Goal: Task Accomplishment & Management: Manage account settings

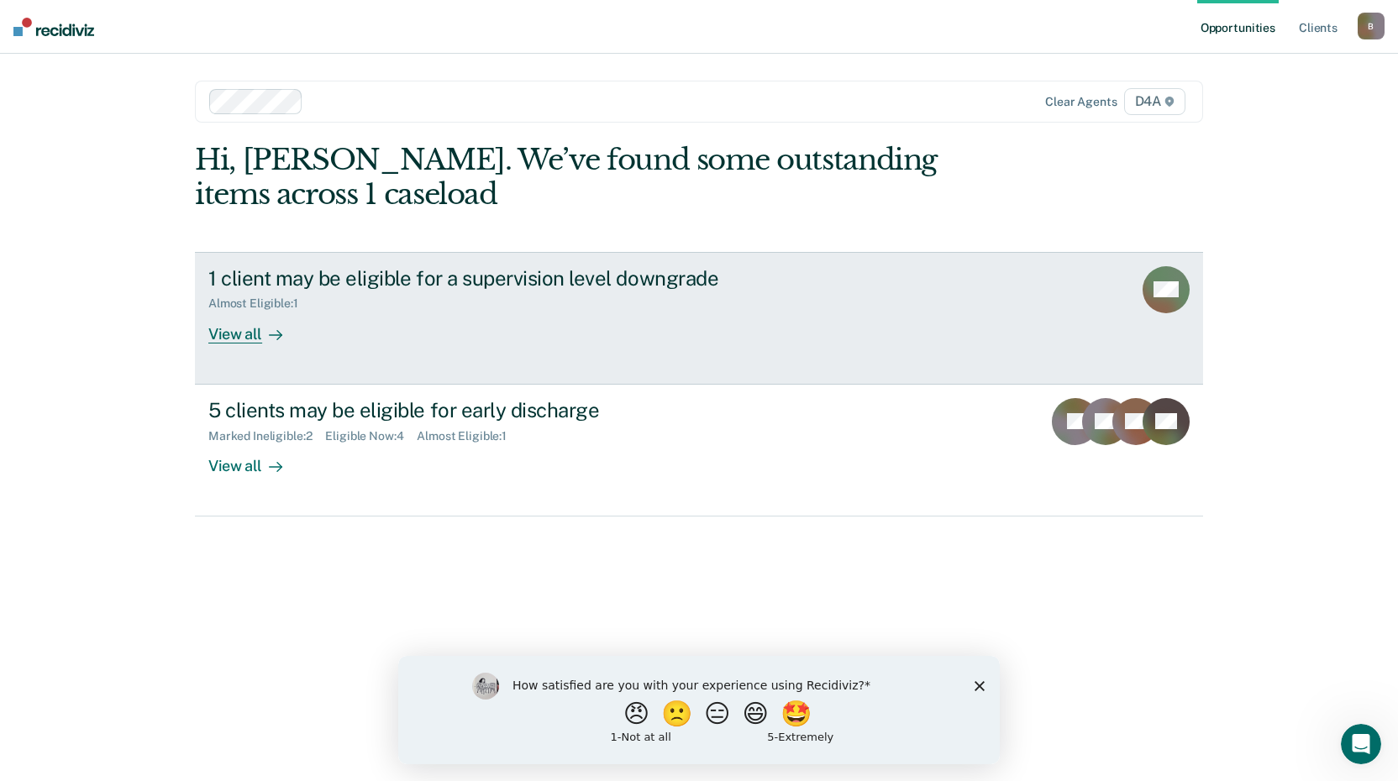
click at [244, 336] on div "View all" at bounding box center [255, 327] width 94 height 33
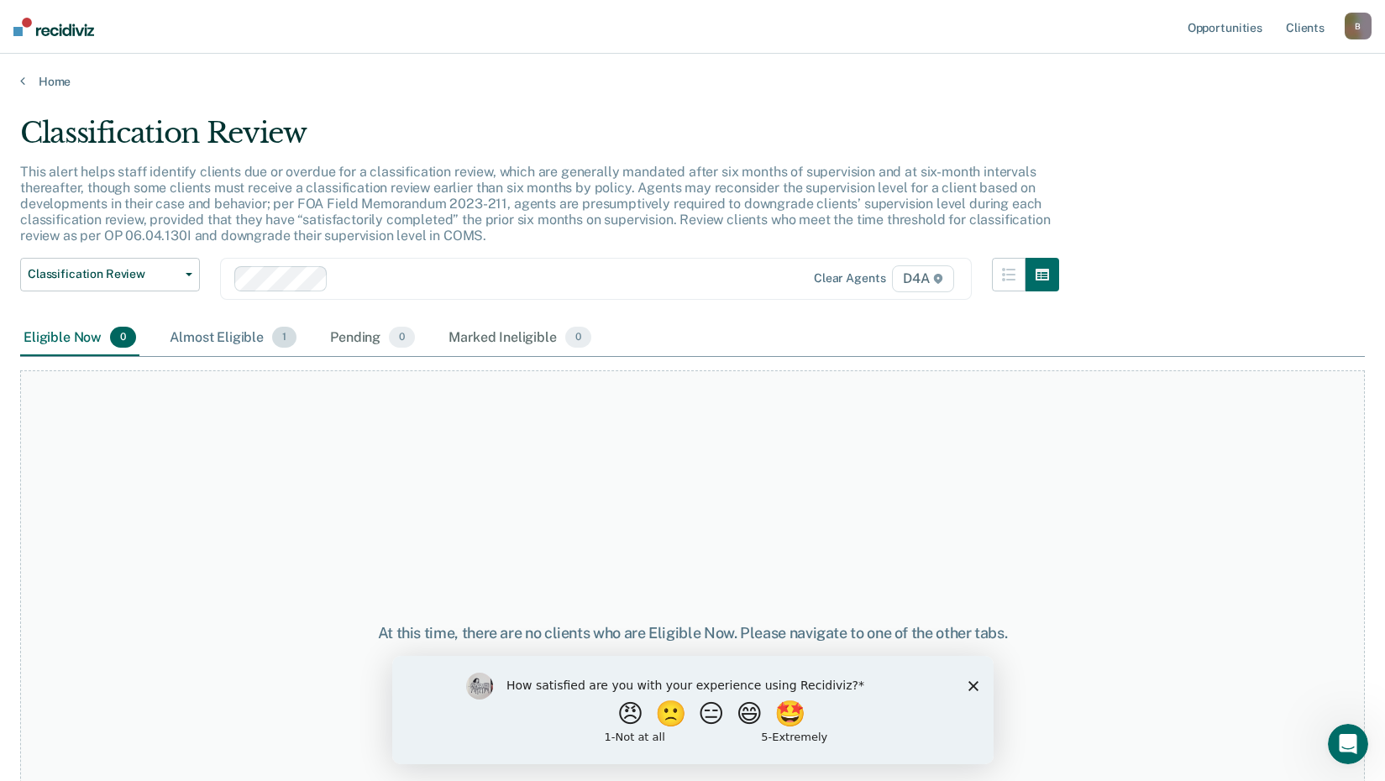
click at [282, 340] on span "1" at bounding box center [284, 338] width 24 height 22
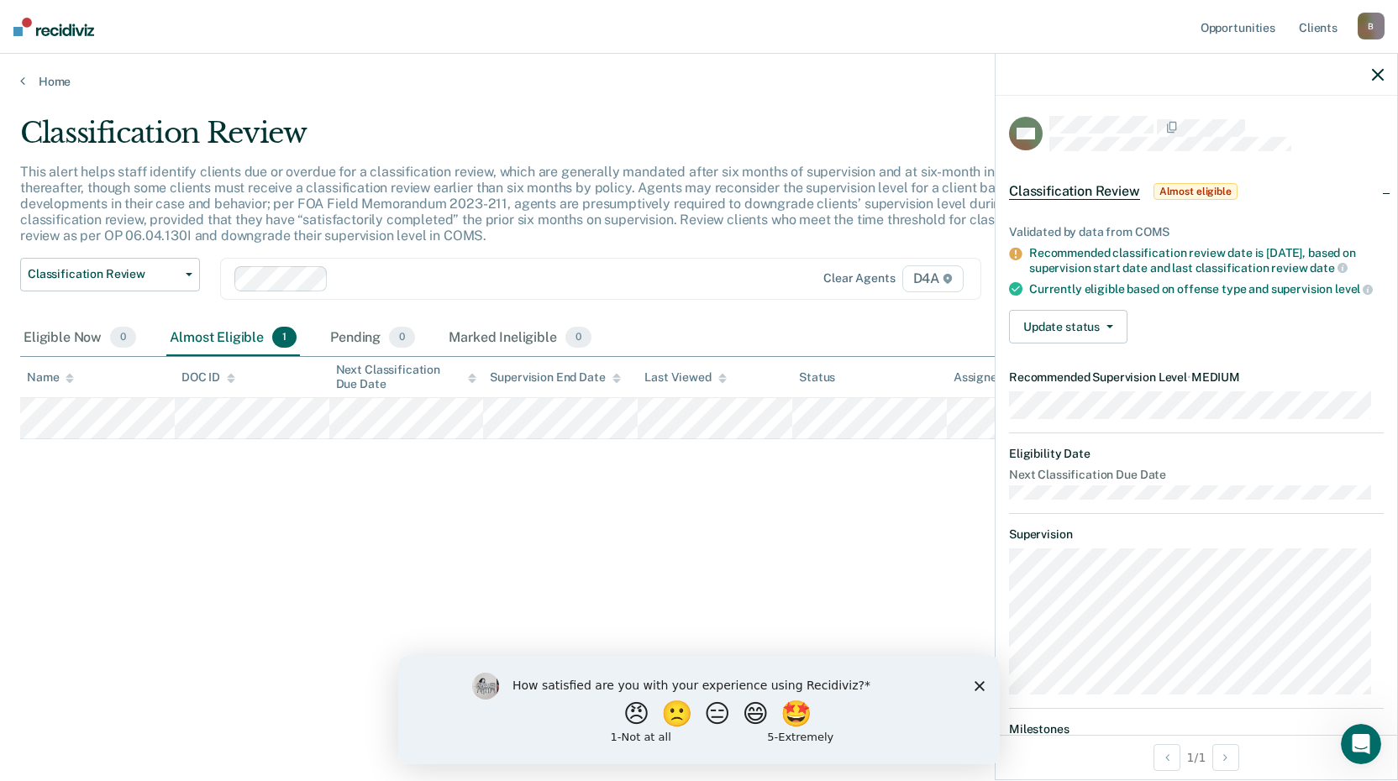
click at [355, 495] on div "Classification Review This alert helps staff identify clients due or overdue fo…" at bounding box center [699, 385] width 1358 height 539
click at [178, 523] on div "Classification Review This alert helps staff identify clients due or overdue fo…" at bounding box center [699, 385] width 1358 height 539
click at [1381, 76] on icon "button" at bounding box center [1378, 75] width 12 height 12
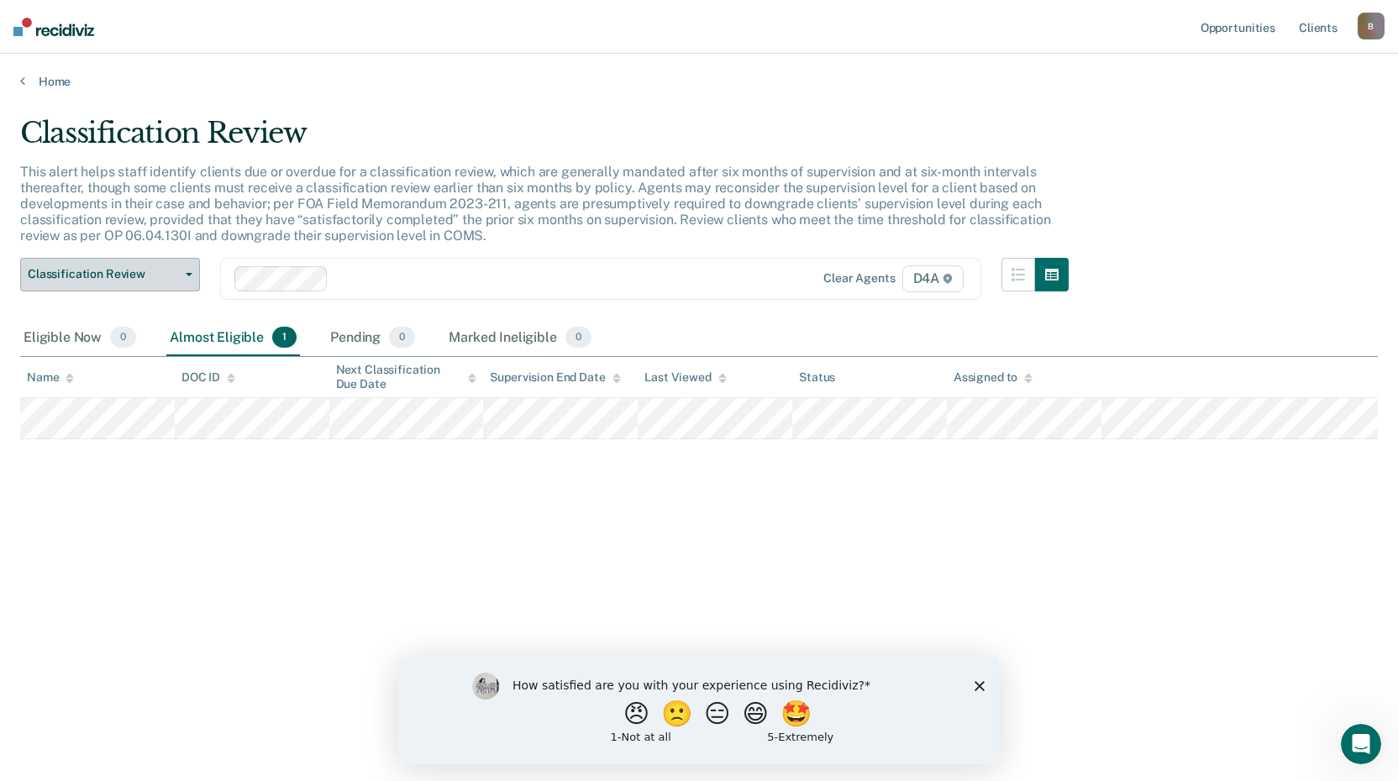
click at [149, 277] on span "Classification Review" at bounding box center [103, 274] width 151 height 14
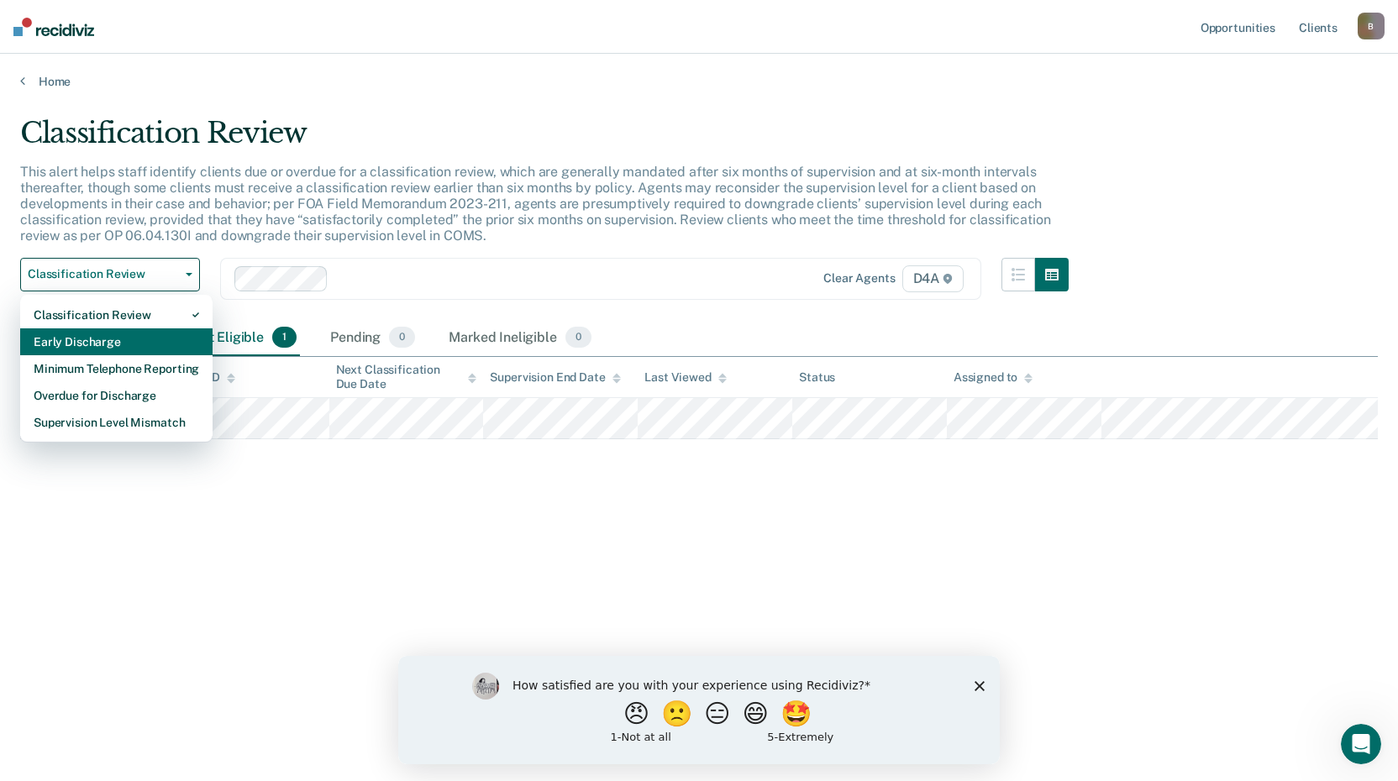
click at [144, 334] on div "Early Discharge" at bounding box center [117, 342] width 166 height 27
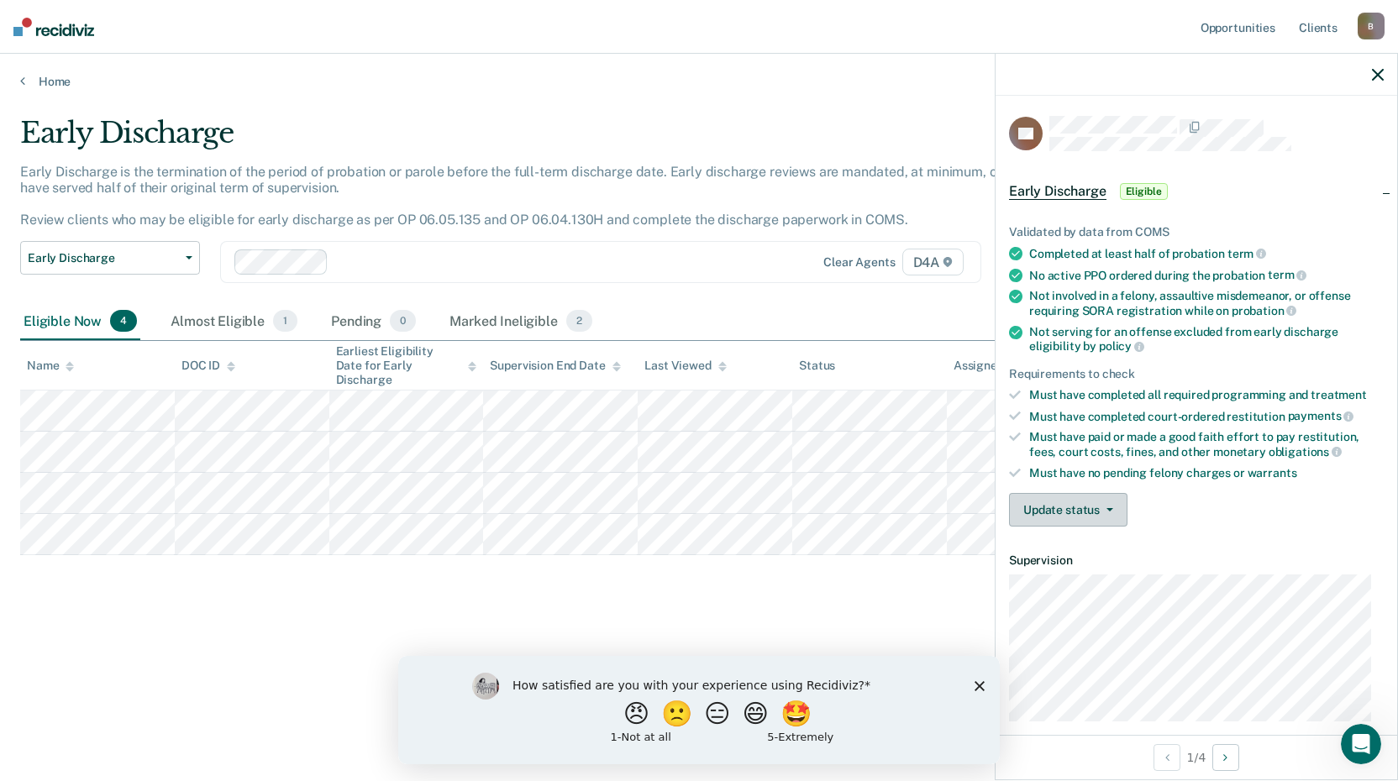
click at [1087, 515] on button "Update status" at bounding box center [1068, 510] width 118 height 34
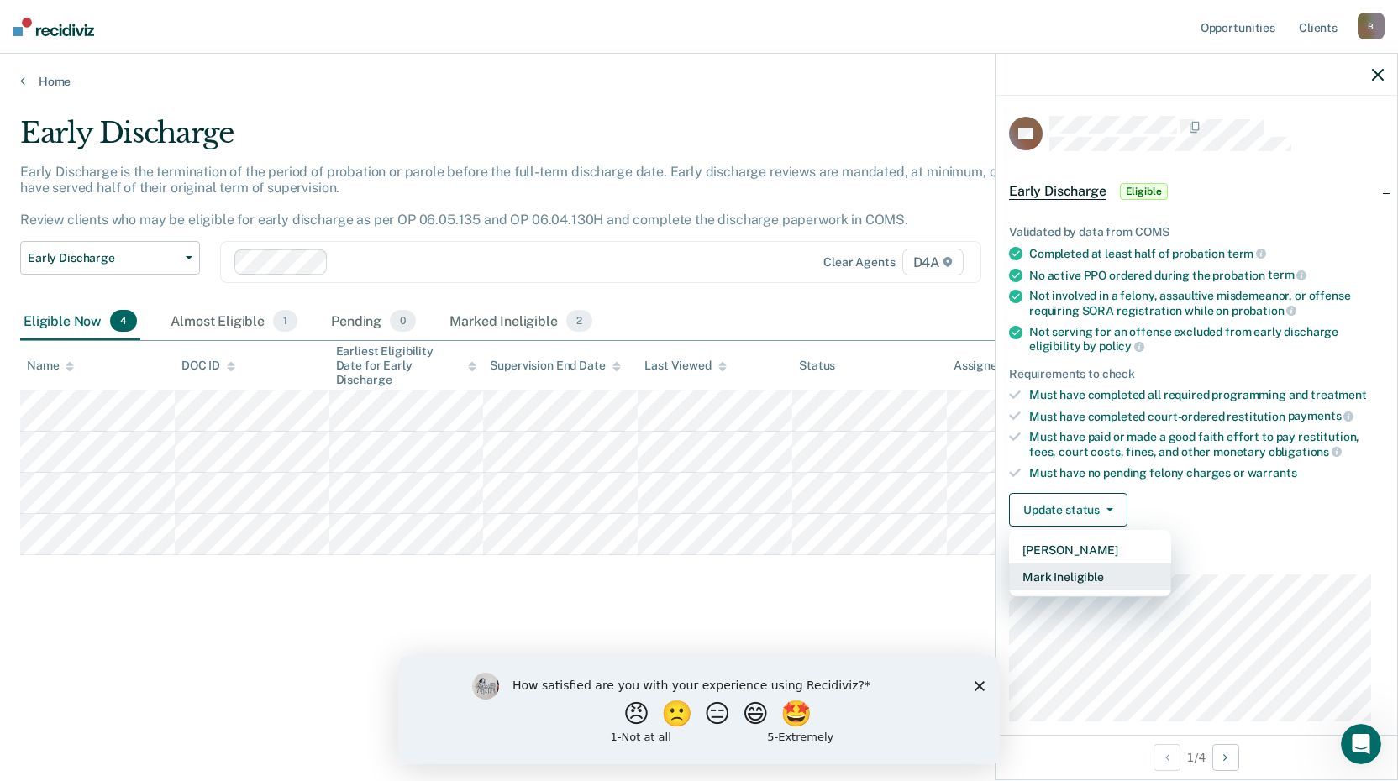
click at [1085, 576] on button "Mark Ineligible" at bounding box center [1090, 577] width 162 height 27
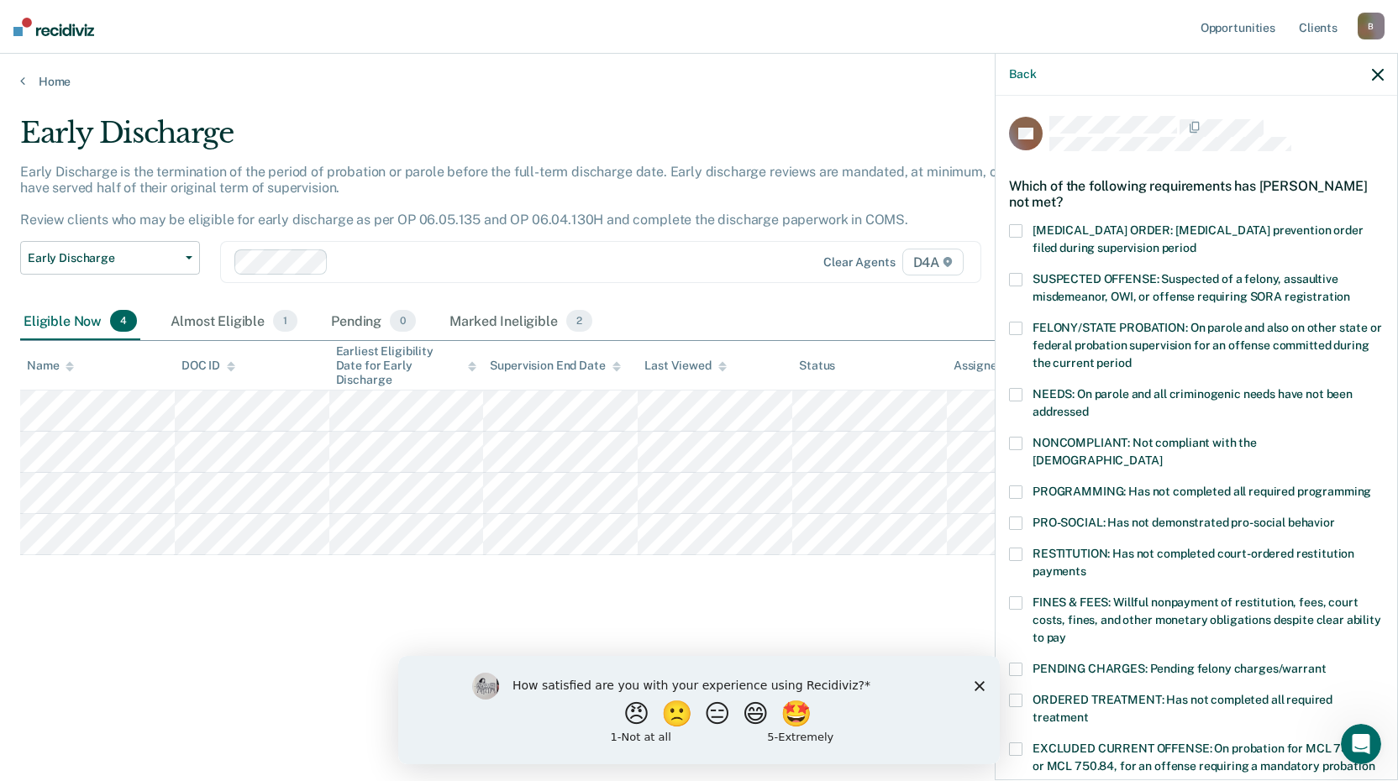
click at [1018, 463] on div "NONCOMPLIANT: Not compliant with the [DEMOGRAPHIC_DATA]" at bounding box center [1196, 461] width 375 height 49
click at [1018, 486] on span at bounding box center [1015, 492] width 13 height 13
click at [1012, 445] on span at bounding box center [1015, 443] width 13 height 13
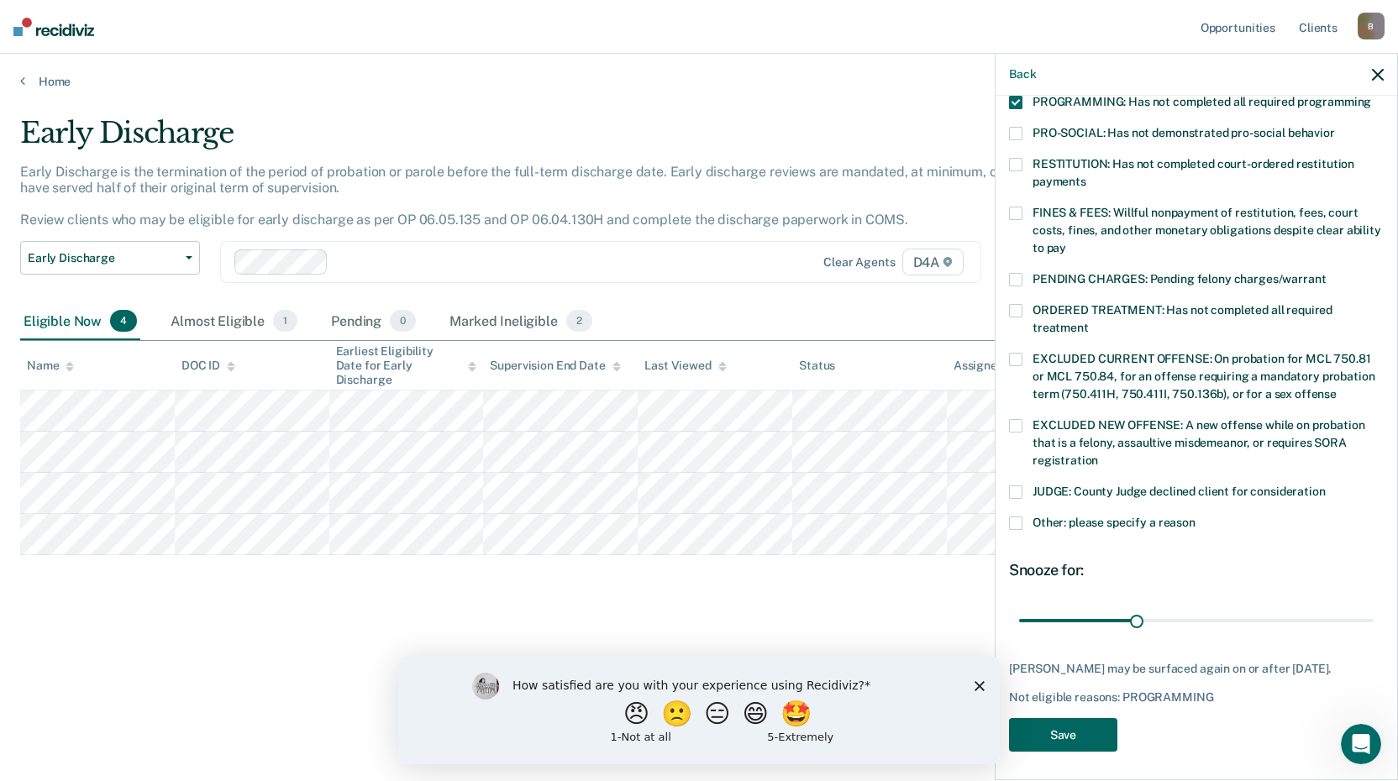
click at [1046, 723] on button "Save" at bounding box center [1063, 735] width 108 height 34
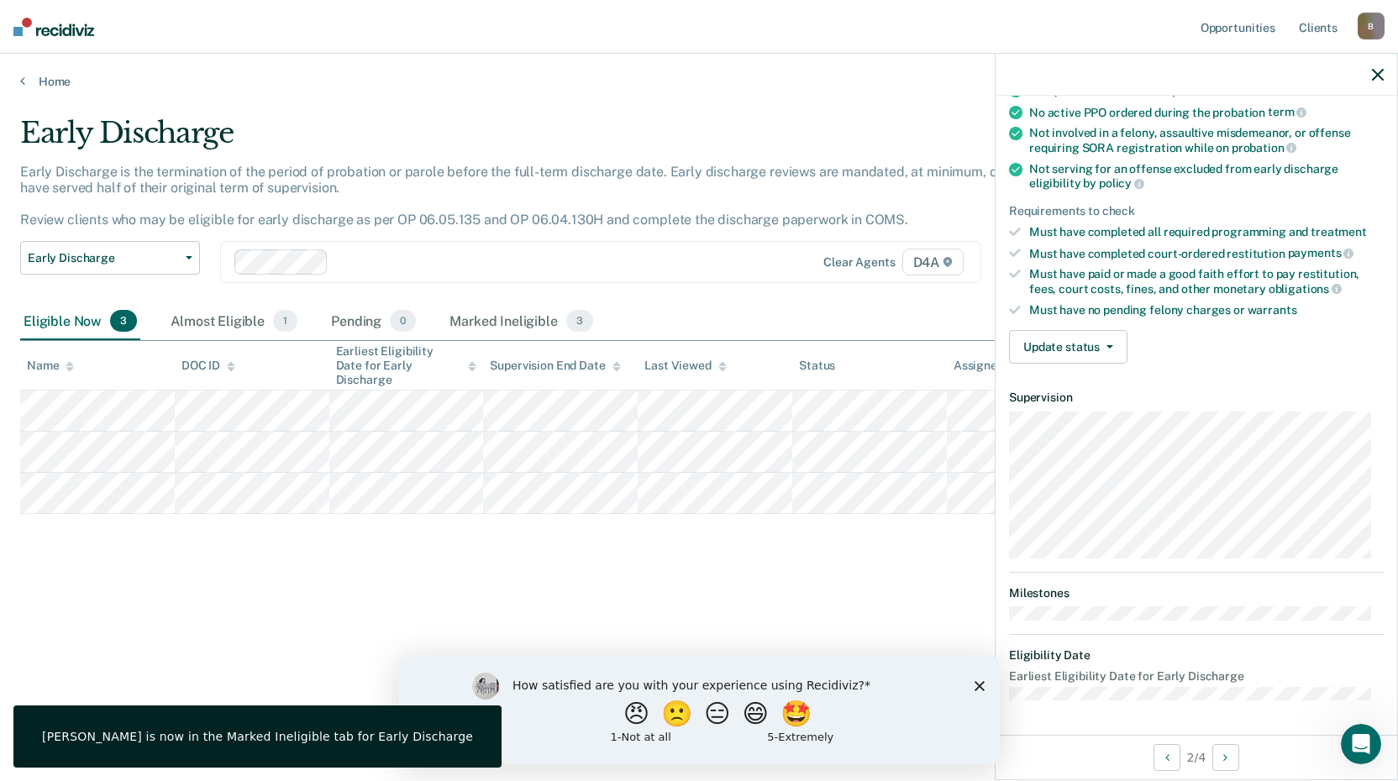
scroll to position [160, 0]
click at [1061, 357] on button "Update status" at bounding box center [1068, 350] width 118 height 34
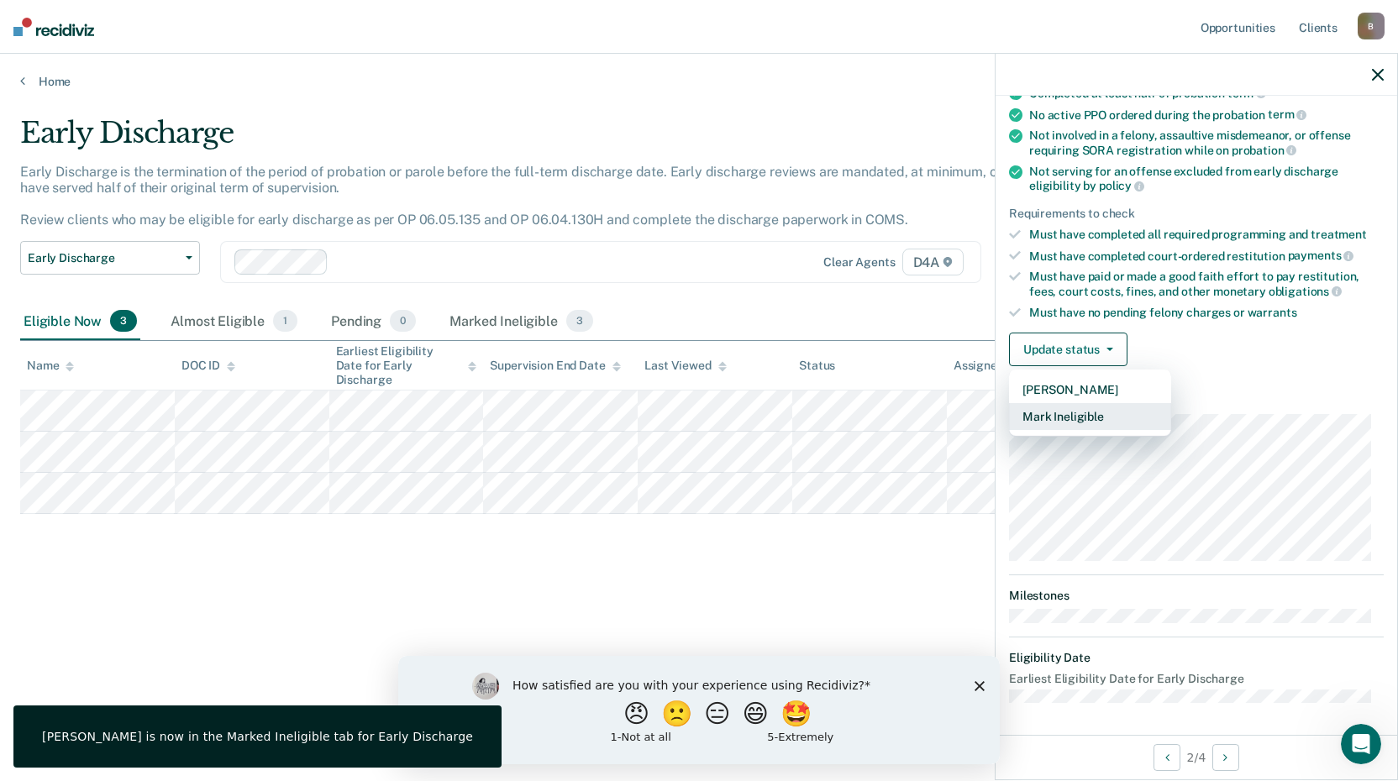
click at [1078, 414] on button "Mark Ineligible" at bounding box center [1090, 416] width 162 height 27
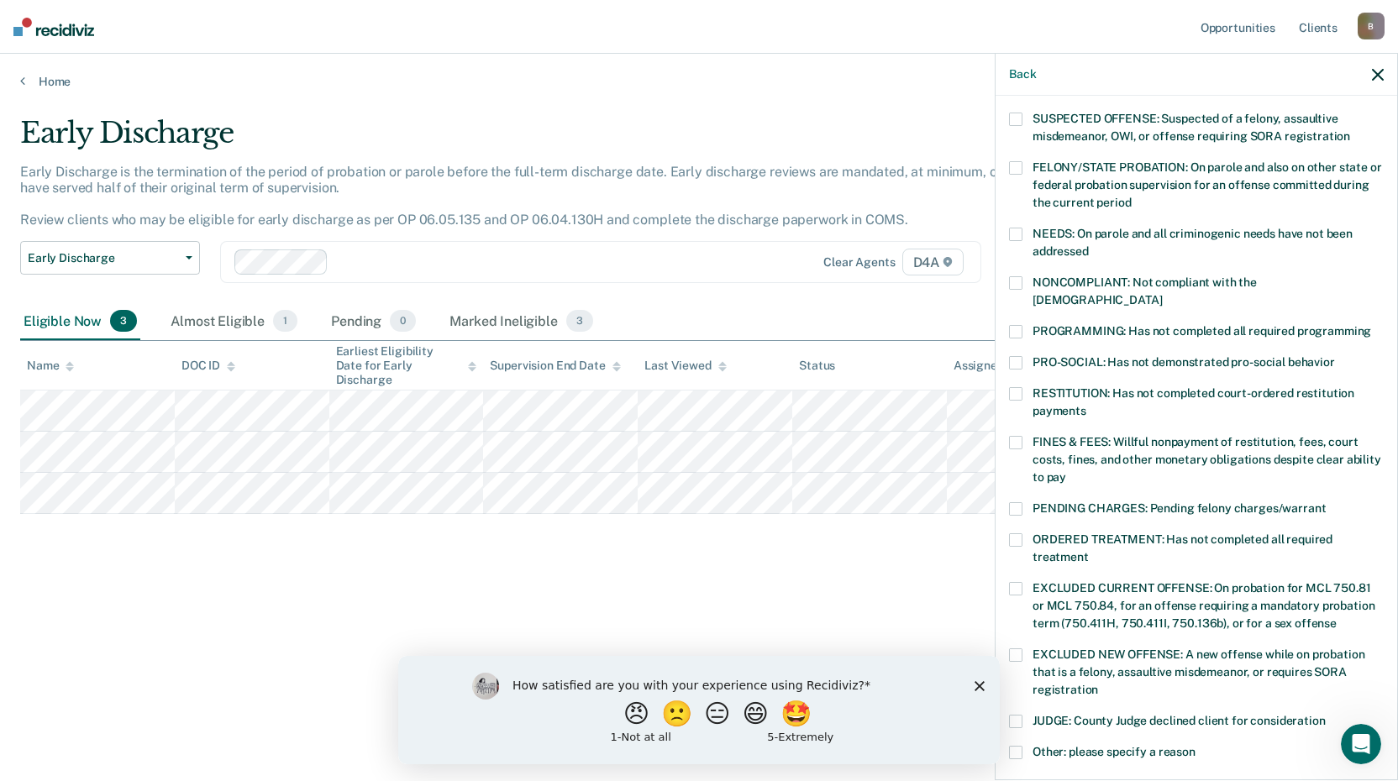
click at [1022, 284] on span at bounding box center [1015, 282] width 13 height 13
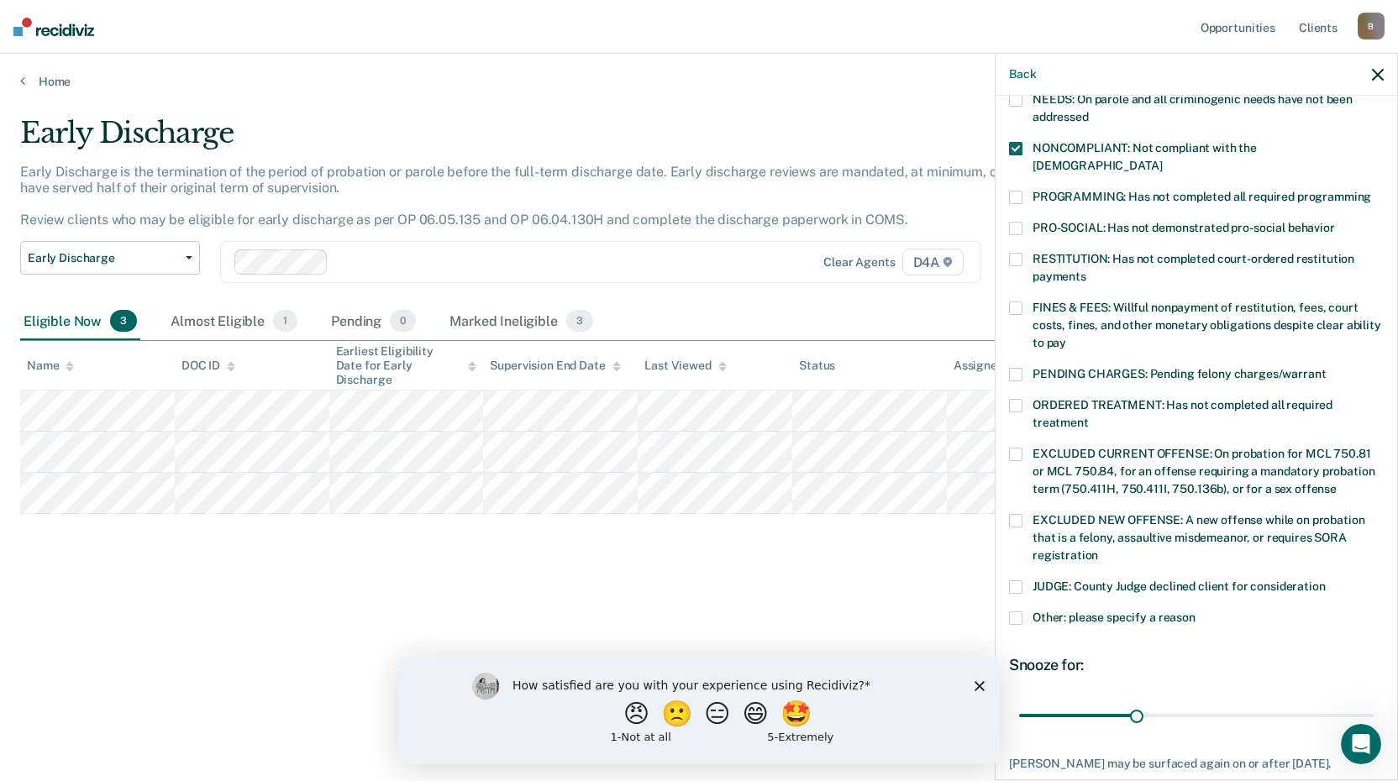
scroll to position [390, 0]
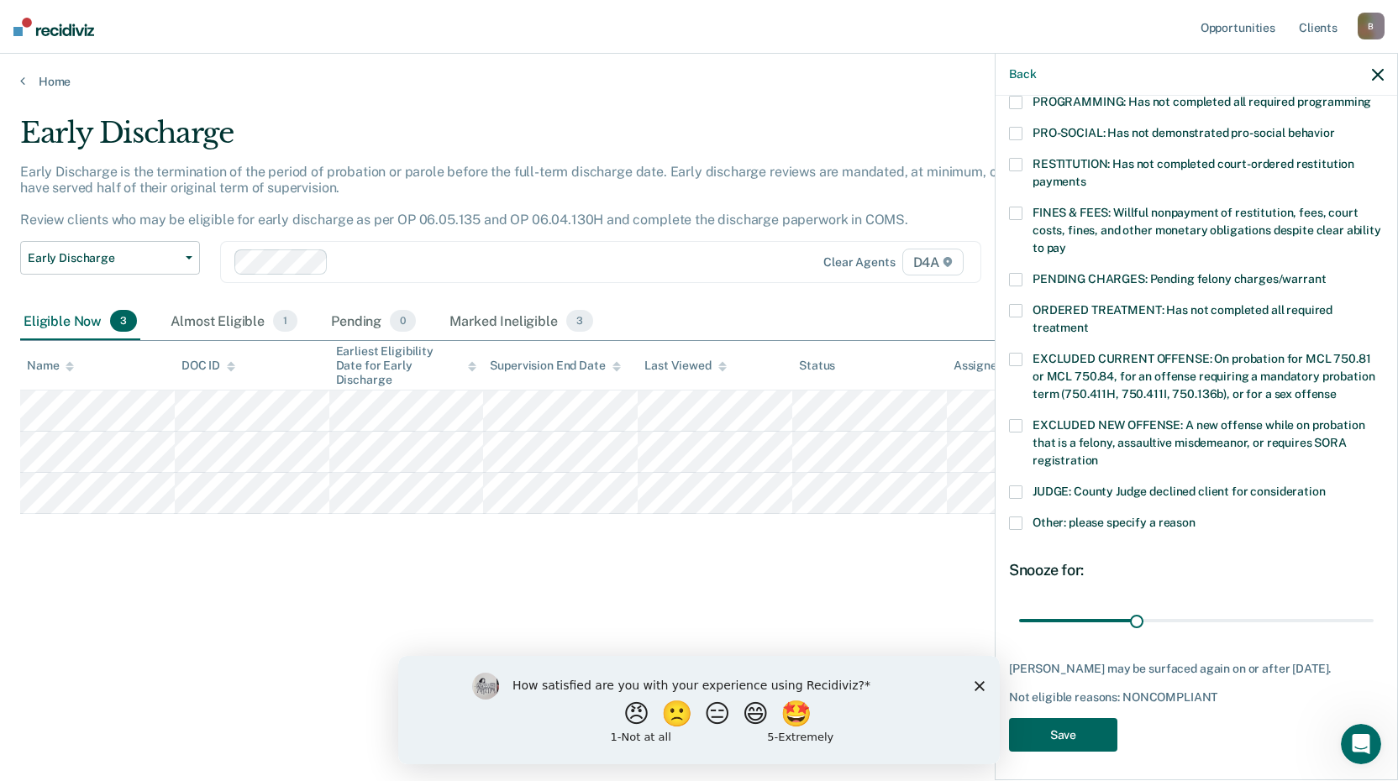
click at [1048, 730] on button "Save" at bounding box center [1063, 735] width 108 height 34
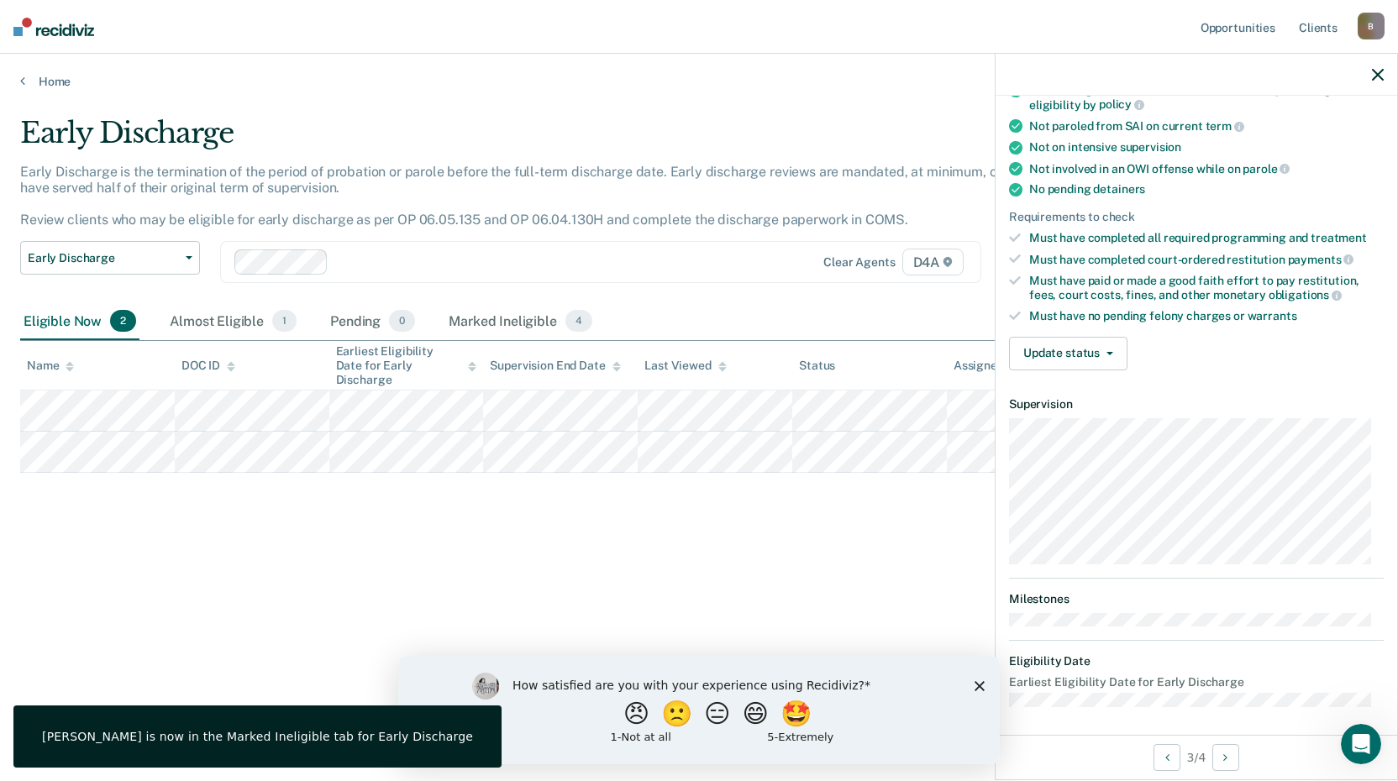
scroll to position [306, 0]
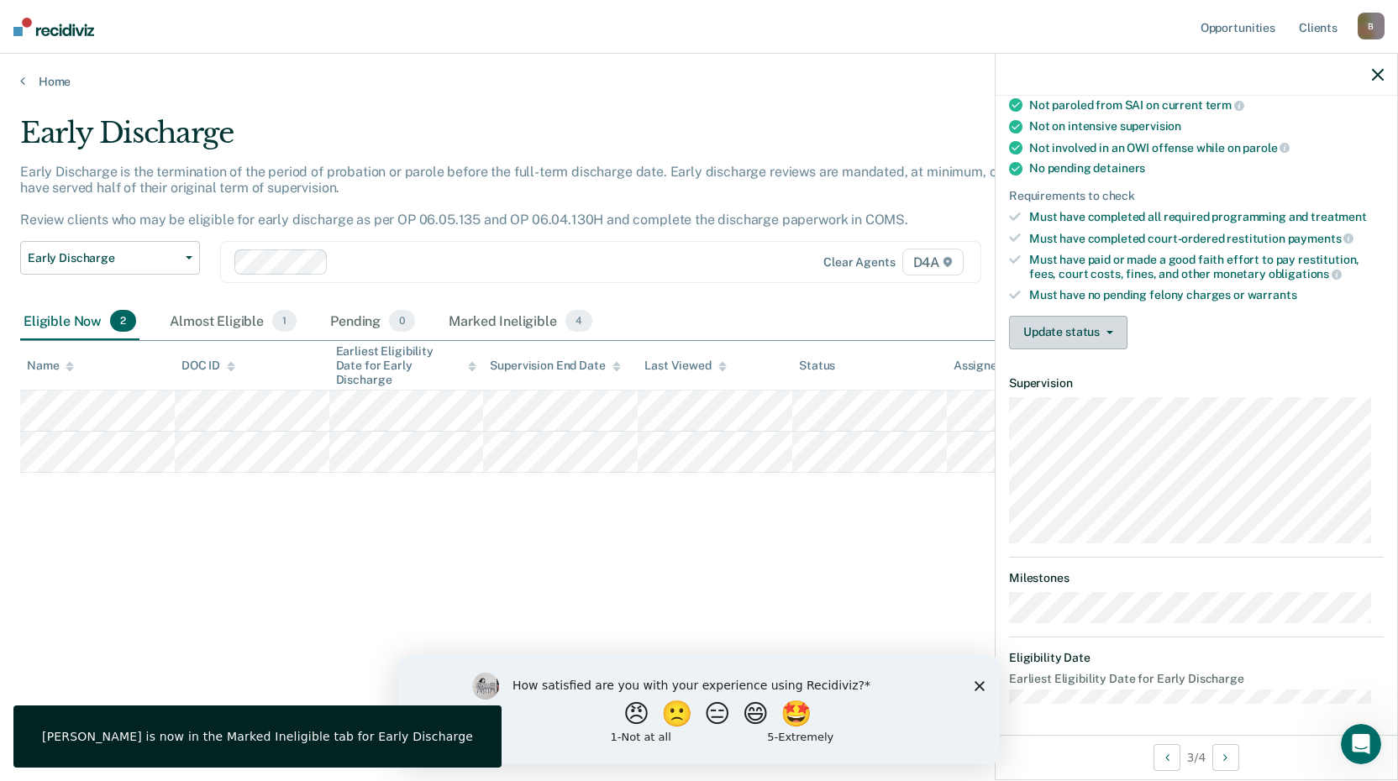
click at [1056, 336] on button "Update status" at bounding box center [1068, 333] width 118 height 34
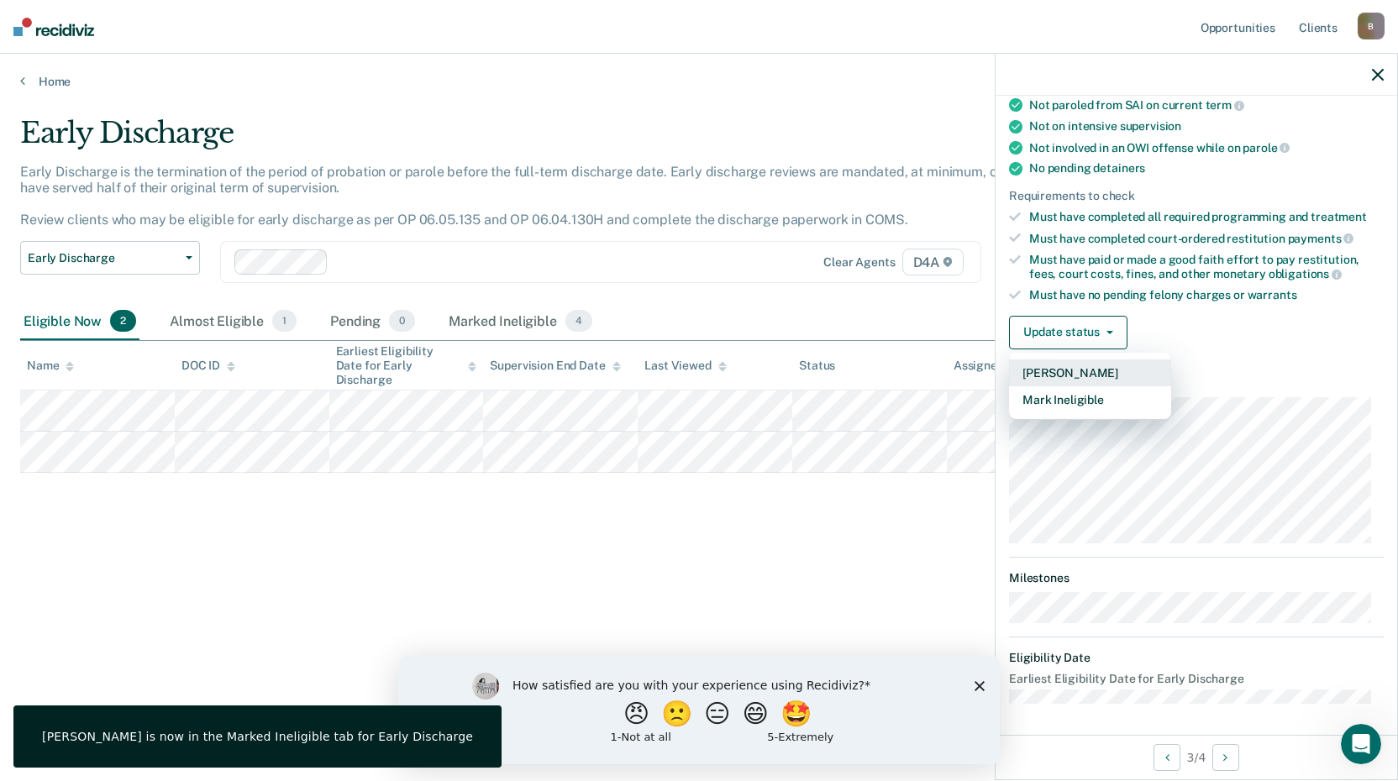
click at [1072, 365] on button "[PERSON_NAME]" at bounding box center [1090, 373] width 162 height 27
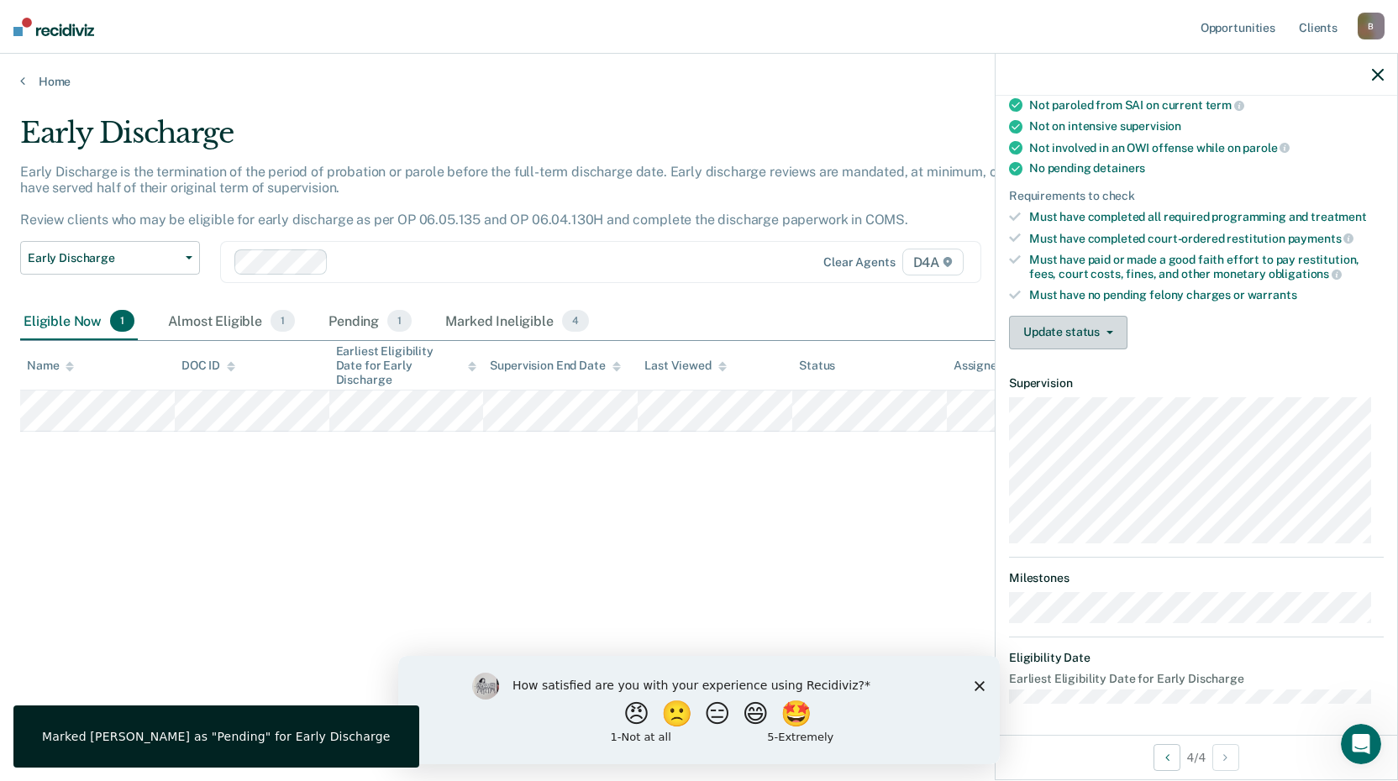
click at [1116, 333] on button "Update status" at bounding box center [1068, 333] width 118 height 34
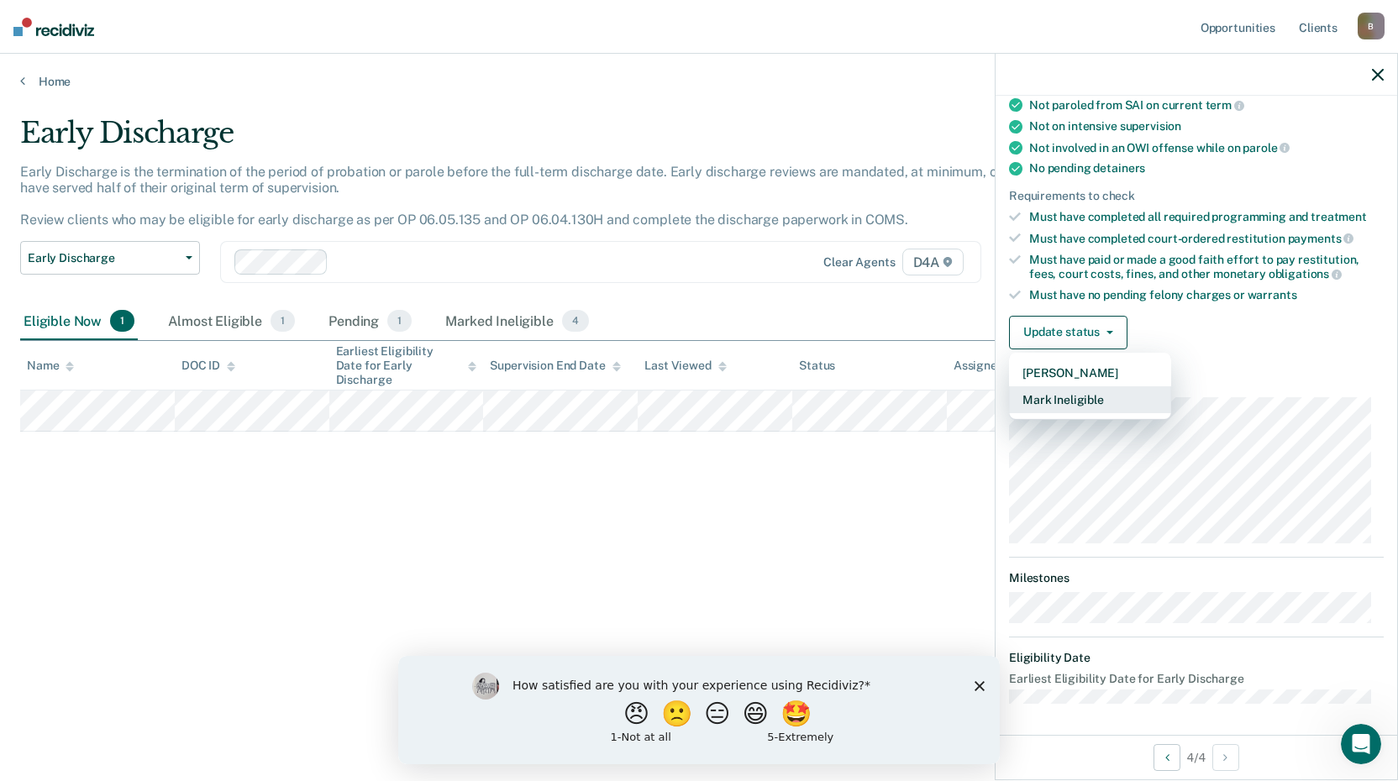
click at [1113, 388] on button "Mark Ineligible" at bounding box center [1090, 399] width 162 height 27
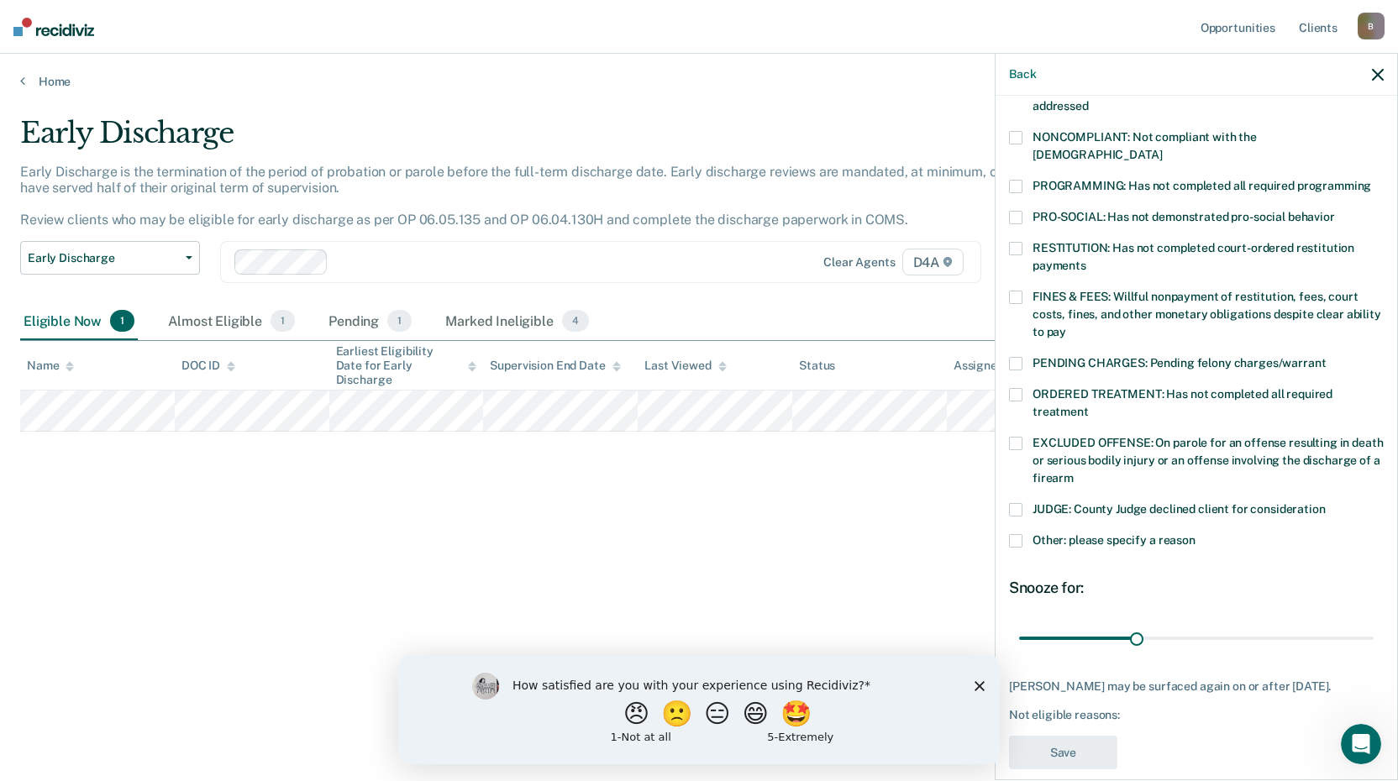
drag, startPoint x: 1014, startPoint y: 164, endPoint x: 1066, endPoint y: 205, distance: 66.4
click at [1015, 180] on span at bounding box center [1015, 186] width 13 height 13
click at [1105, 744] on button "Save" at bounding box center [1063, 753] width 108 height 34
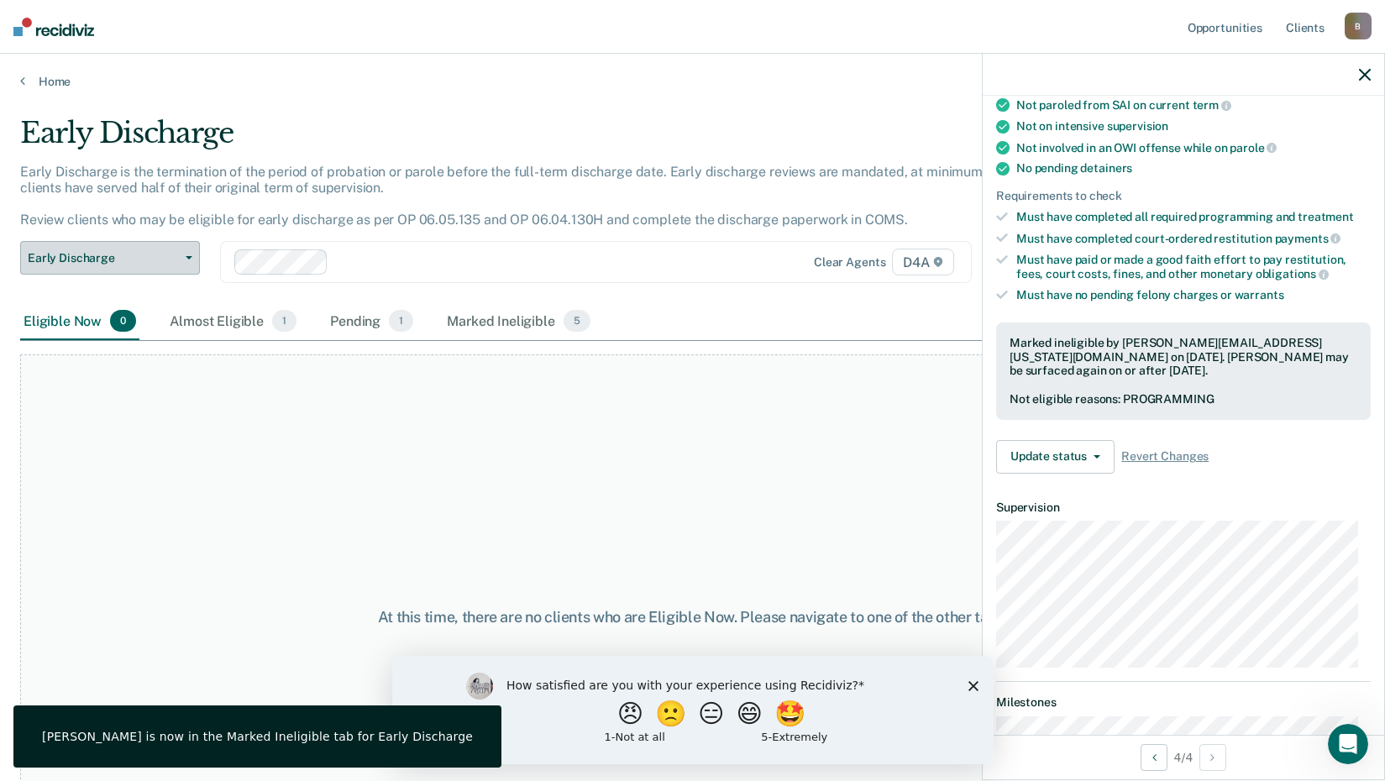
click at [176, 268] on button "Early Discharge" at bounding box center [110, 258] width 180 height 34
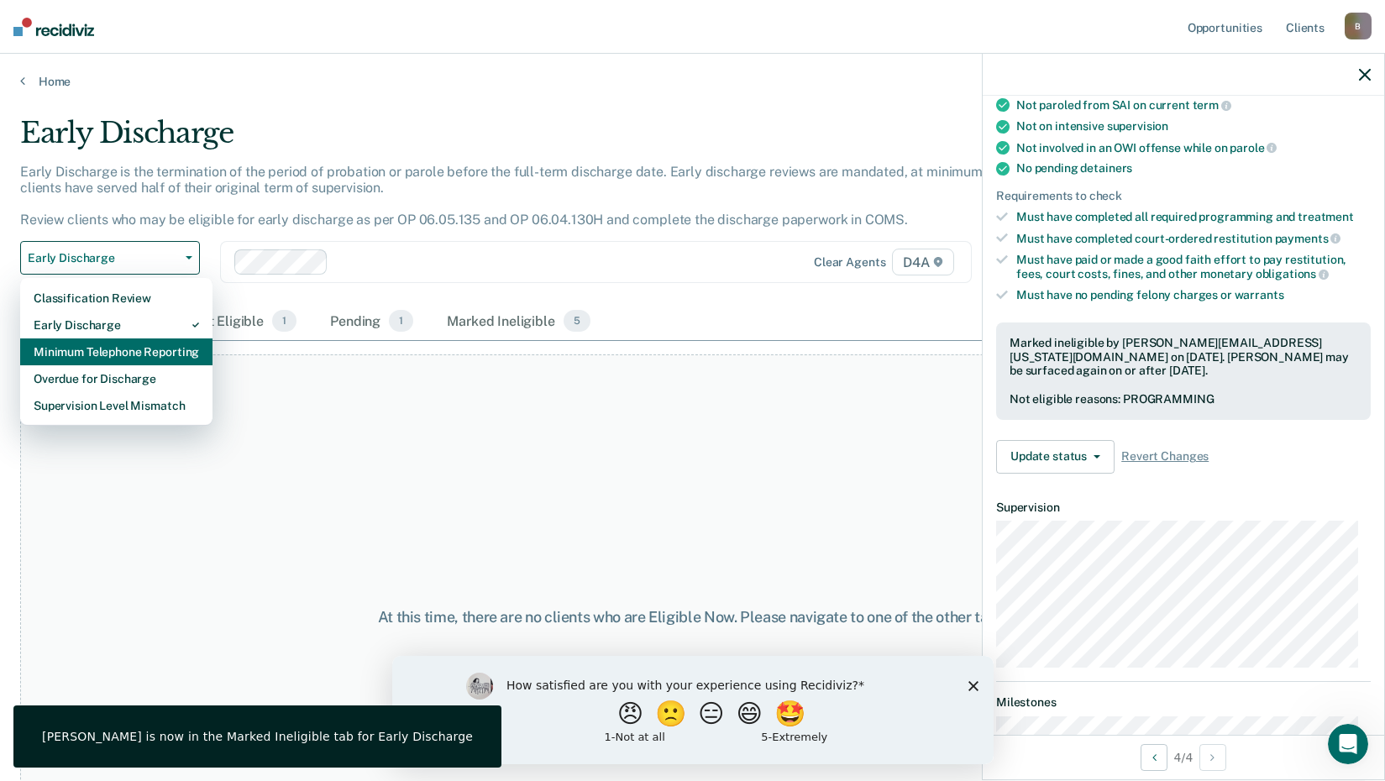
click at [164, 351] on div "Minimum Telephone Reporting" at bounding box center [117, 352] width 166 height 27
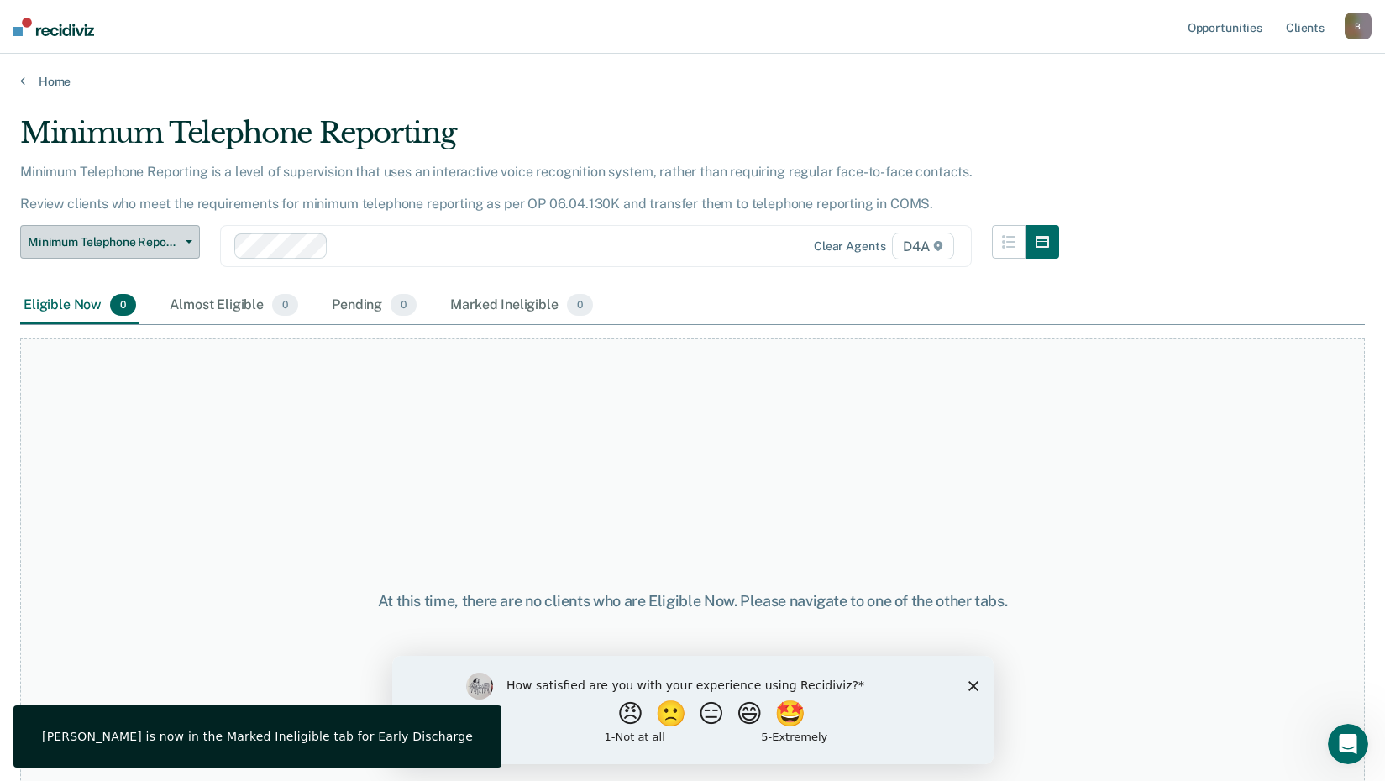
click at [154, 250] on button "Minimum Telephone Reporting" at bounding box center [110, 242] width 180 height 34
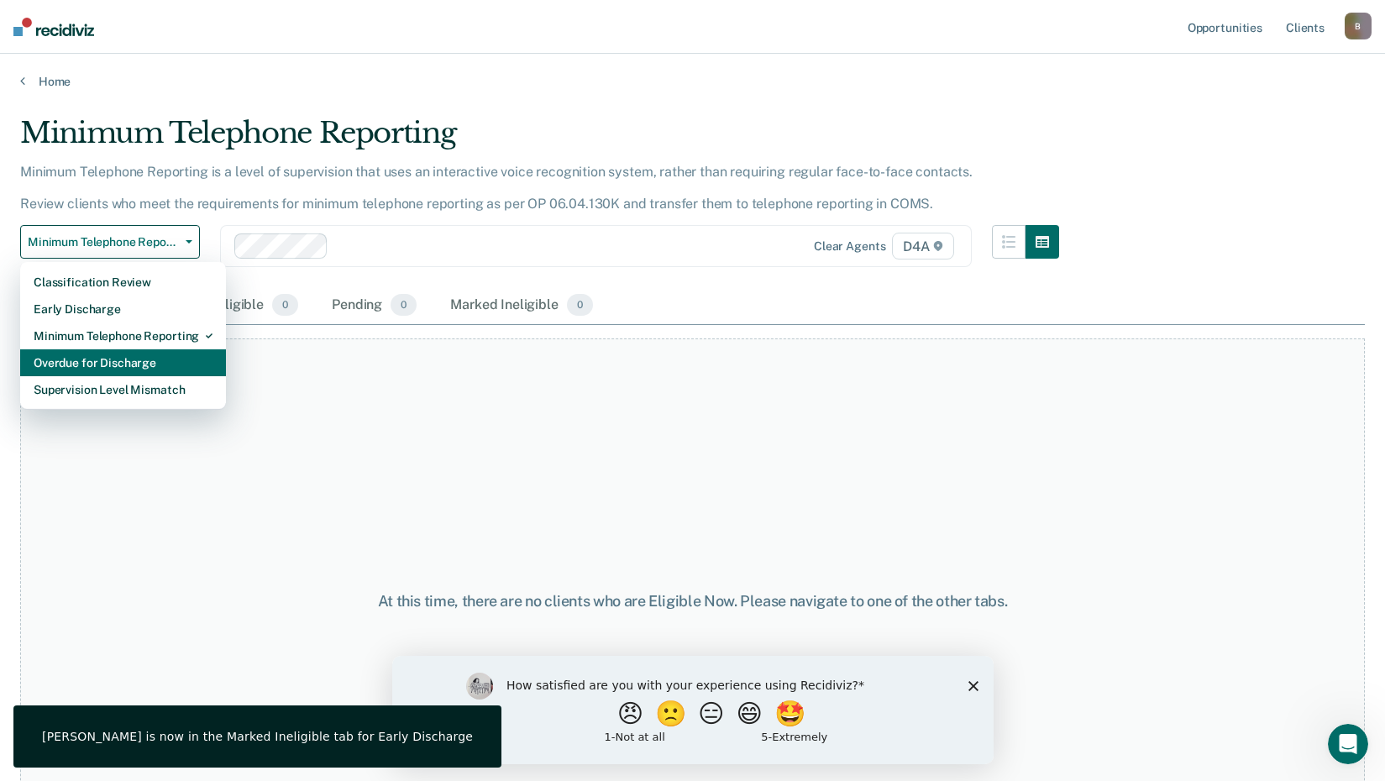
click at [150, 360] on div "Overdue for Discharge" at bounding box center [123, 363] width 179 height 27
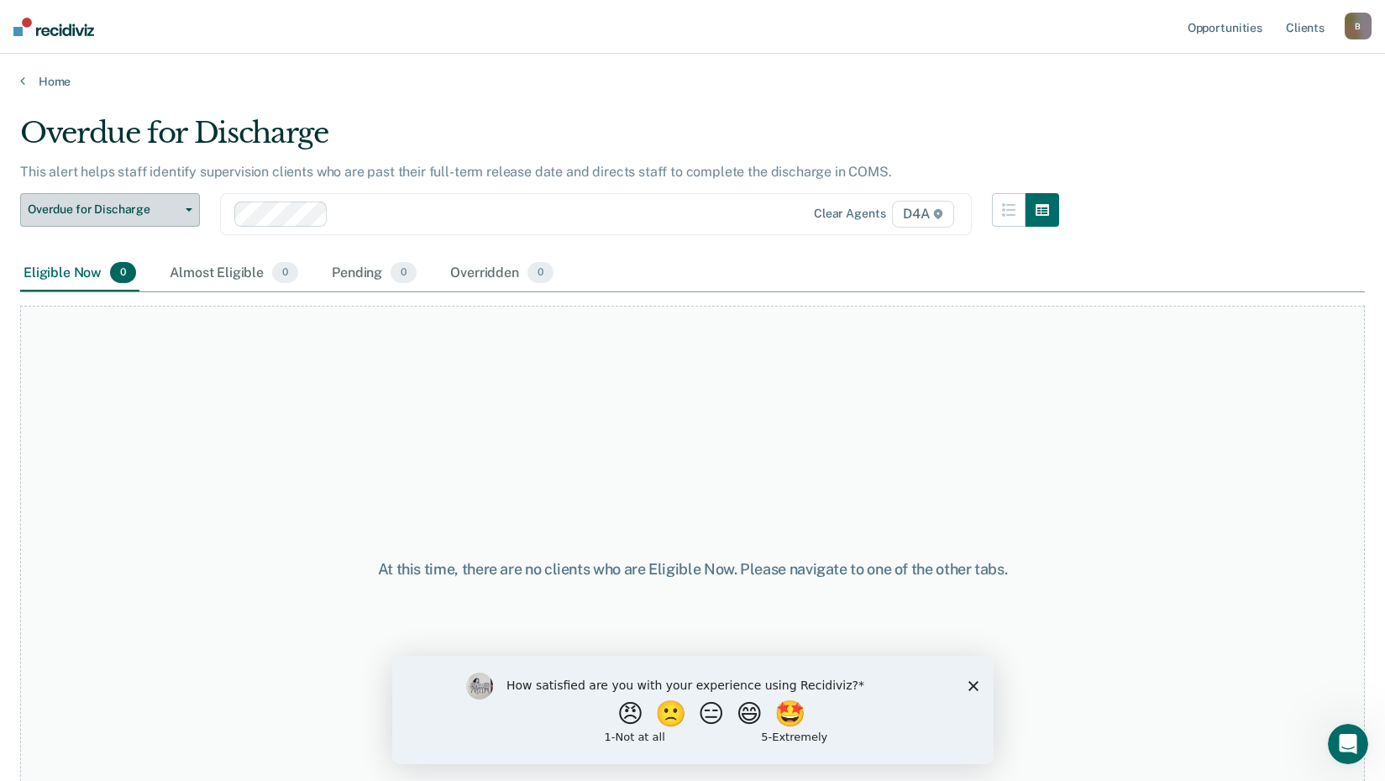
click at [158, 217] on span "Overdue for Discharge" at bounding box center [103, 209] width 151 height 14
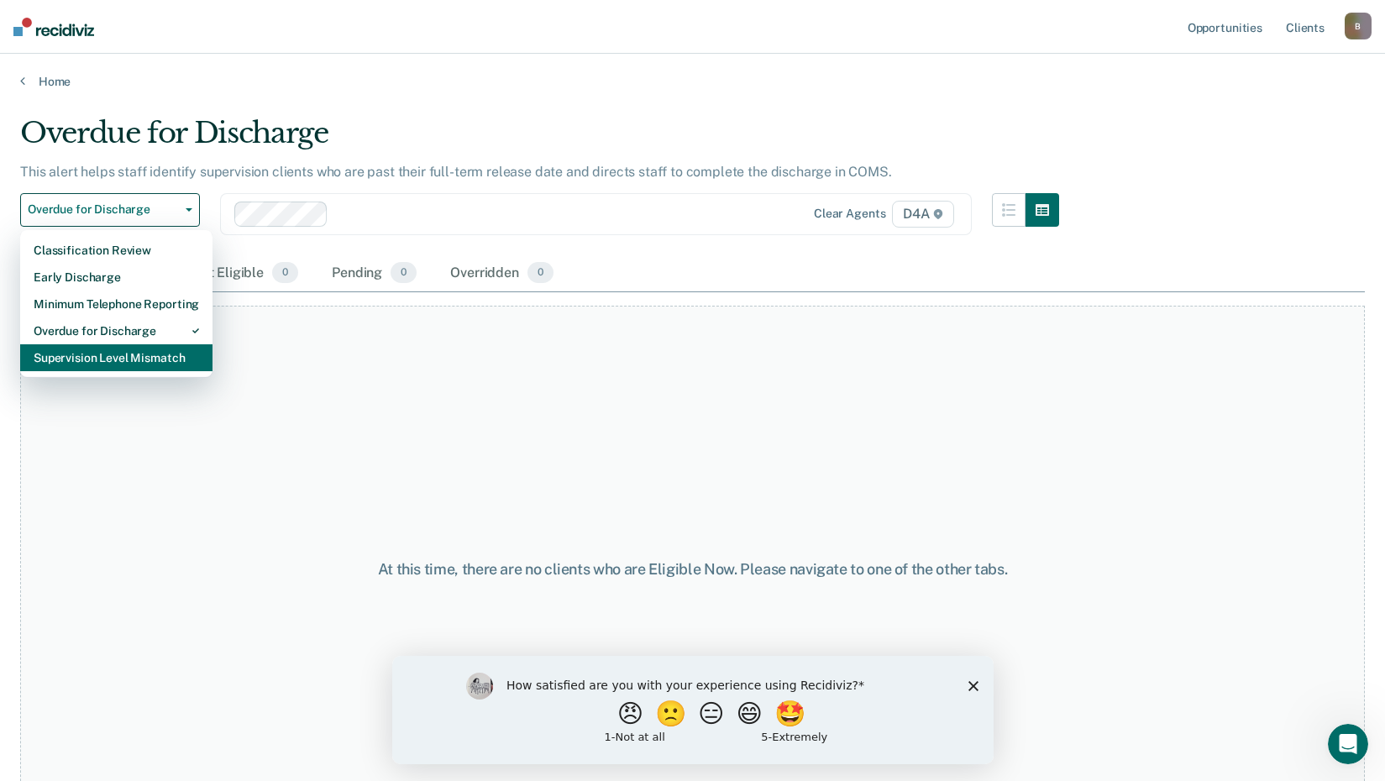
click at [151, 354] on div "Supervision Level Mismatch" at bounding box center [117, 357] width 166 height 27
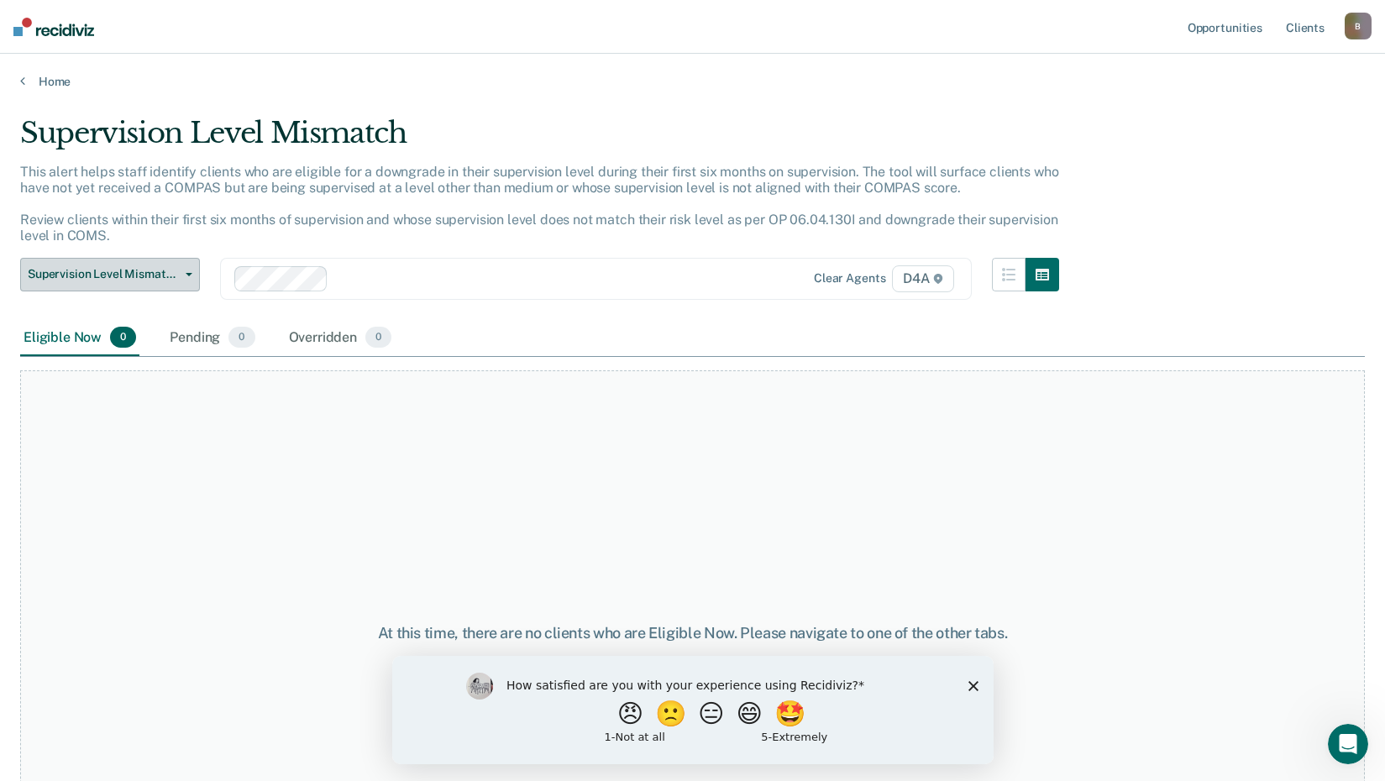
click at [148, 281] on button "Supervision Level Mismatch" at bounding box center [110, 275] width 180 height 34
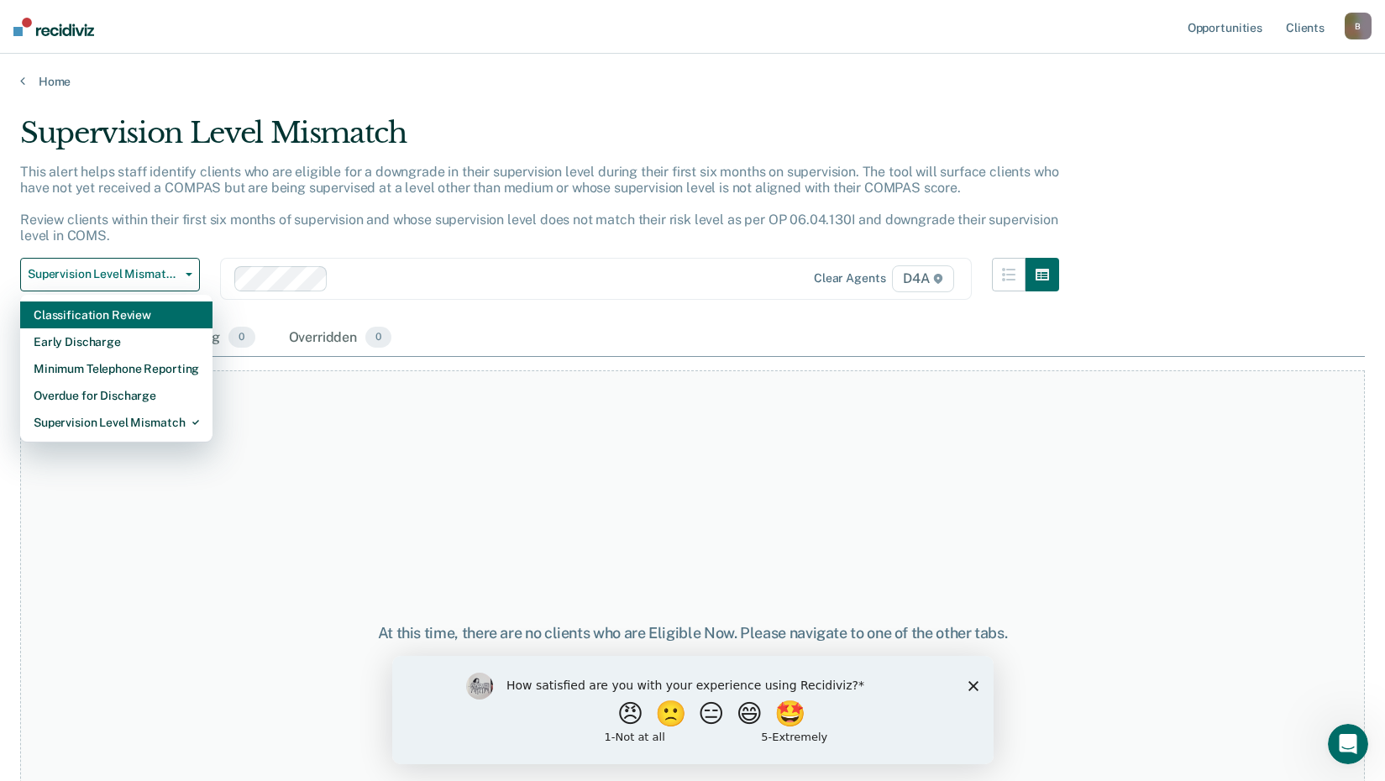
click at [155, 310] on div "Classification Review" at bounding box center [117, 315] width 166 height 27
